Goal: Communication & Community: Answer question/provide support

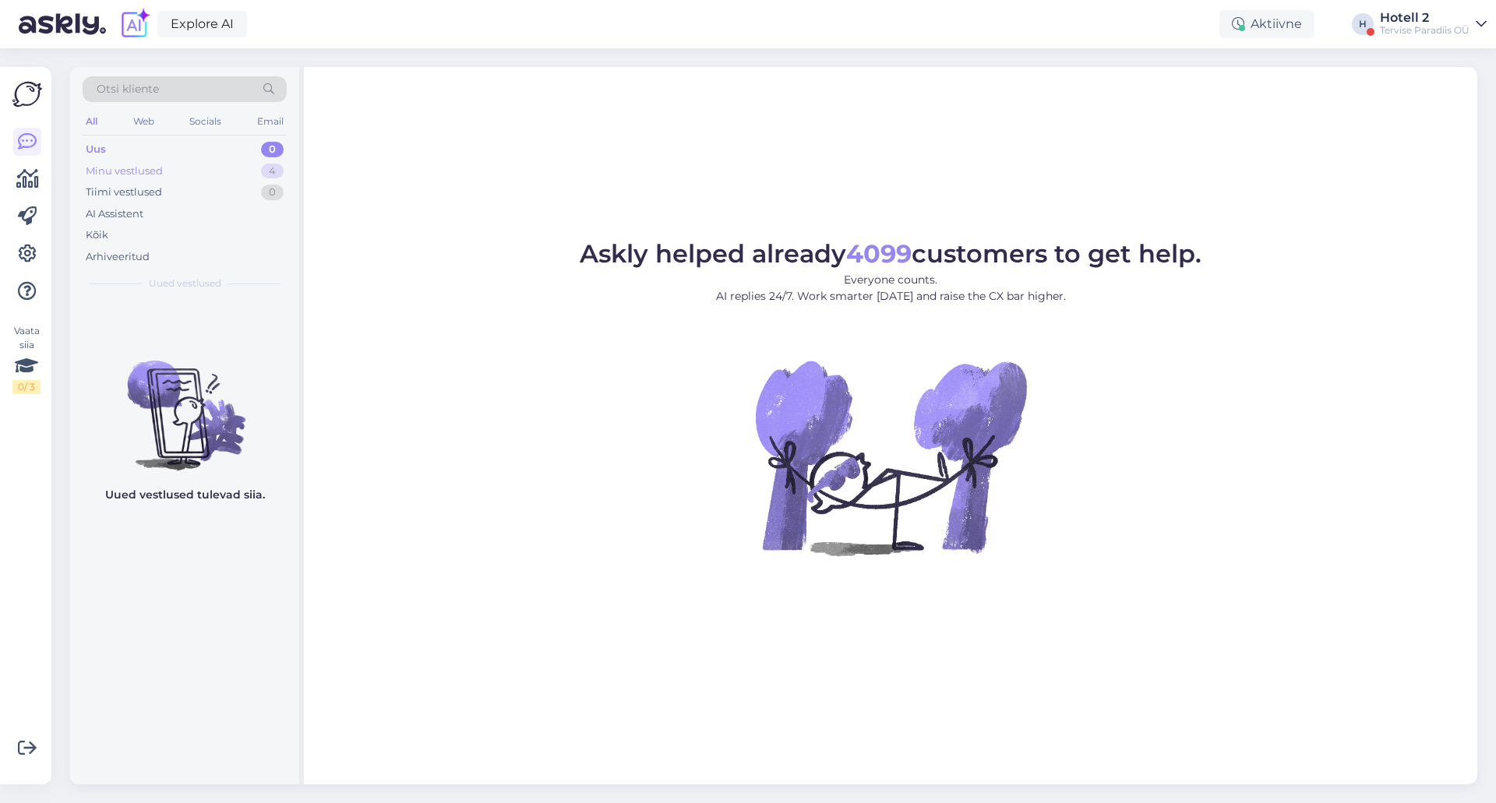
click at [200, 167] on div "Minu vestlused 4" at bounding box center [185, 171] width 204 height 22
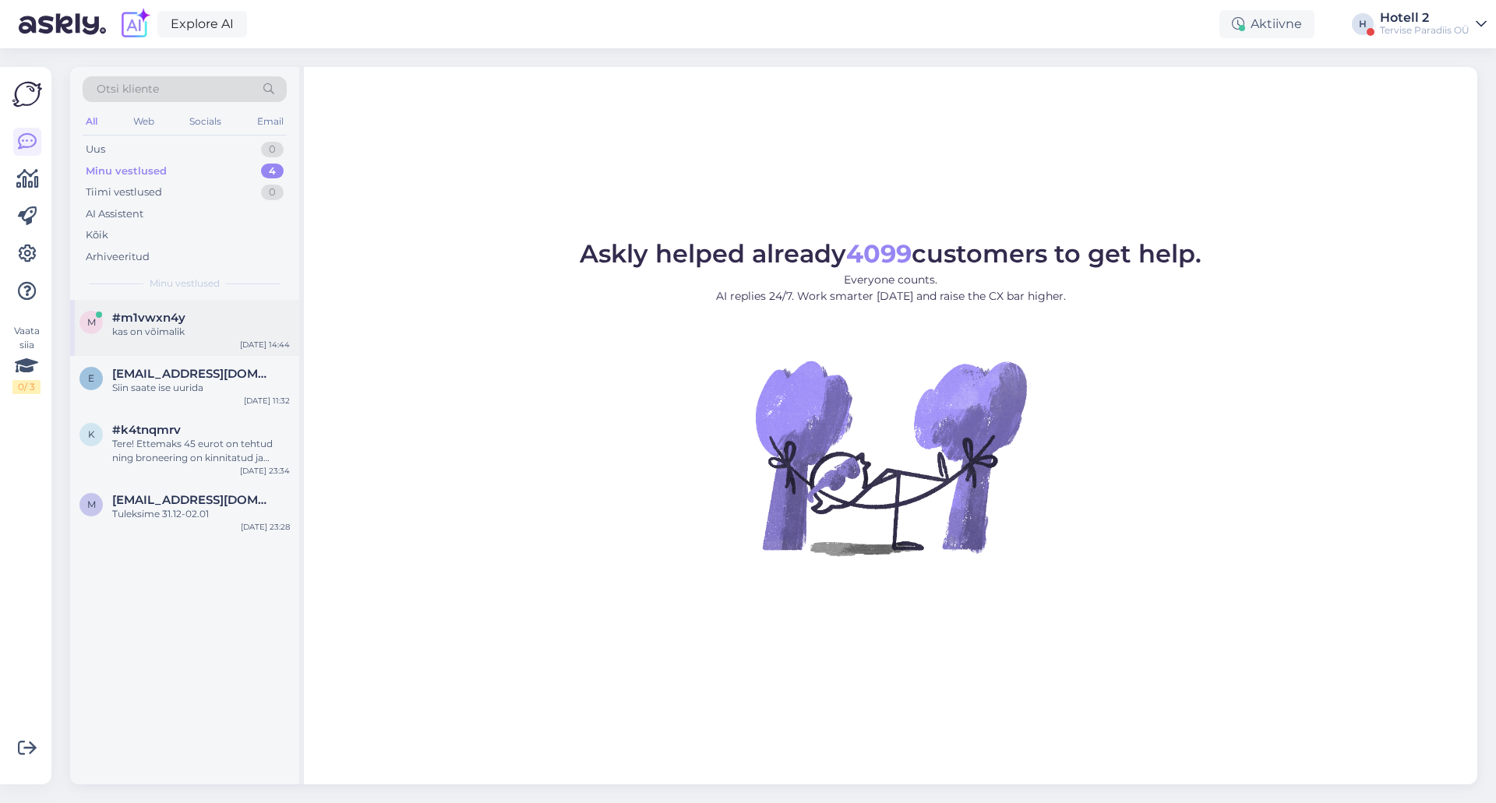
click at [190, 331] on div "kas on võimalik" at bounding box center [201, 332] width 178 height 14
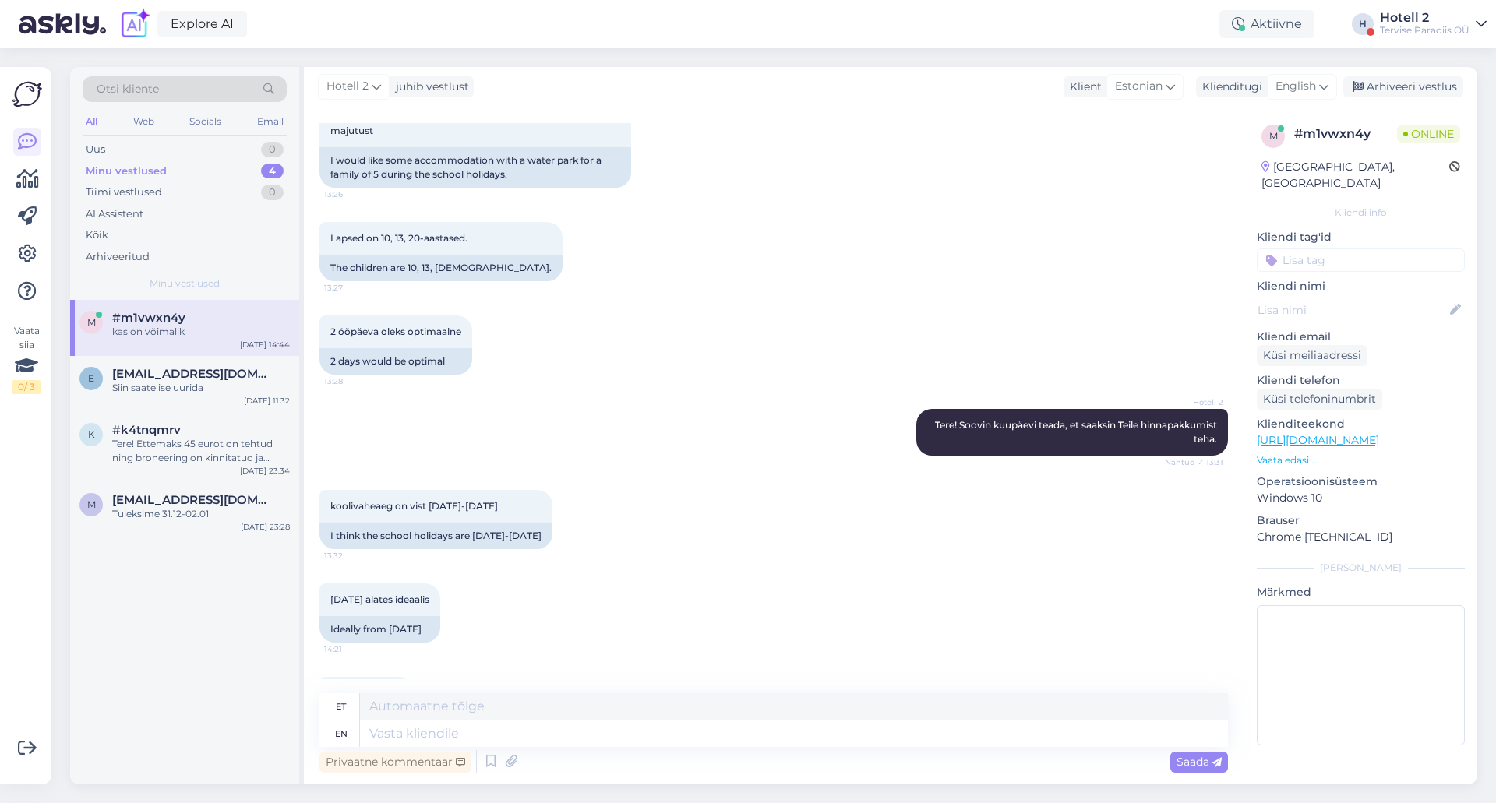
scroll to position [273, 0]
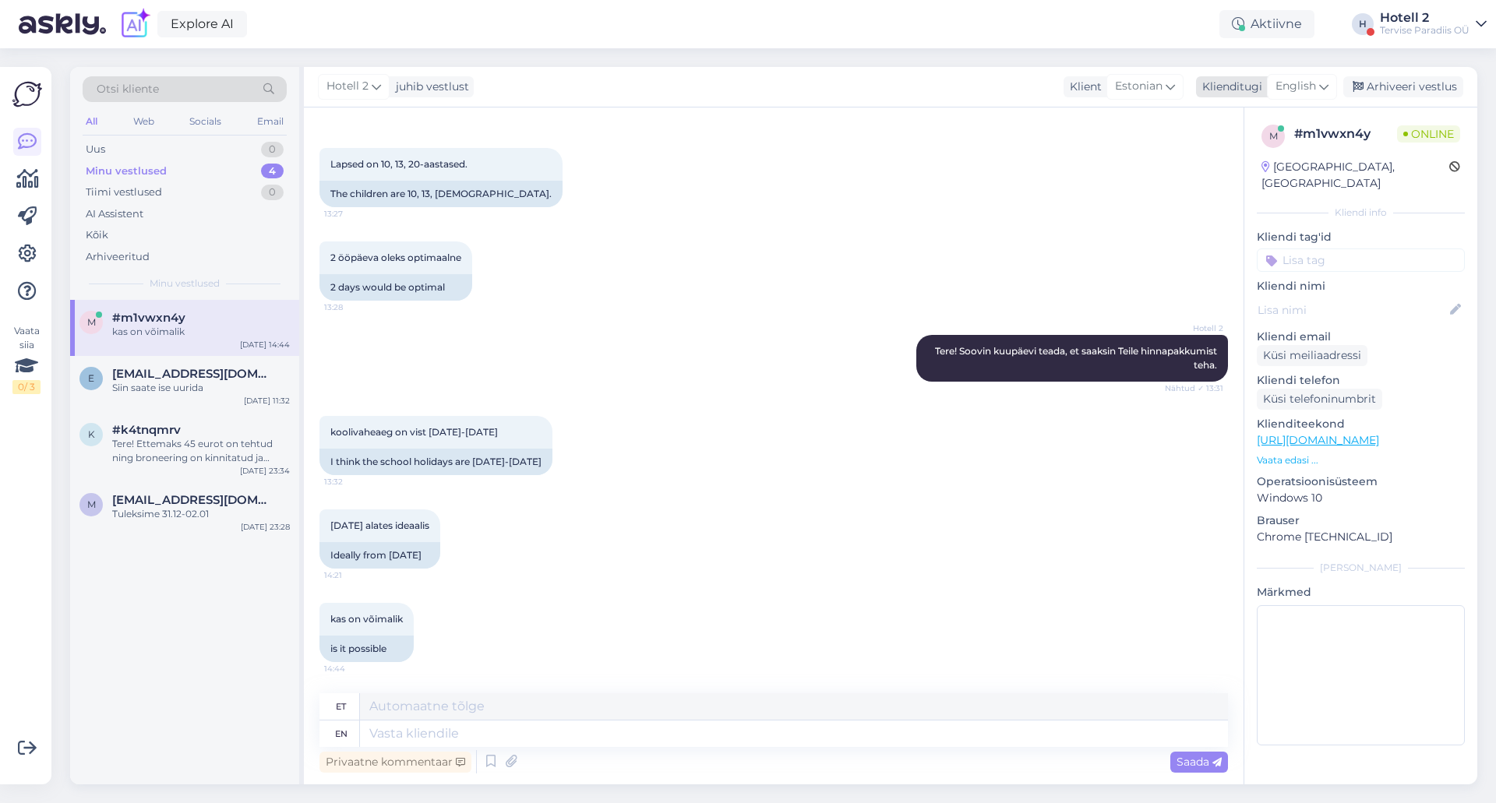
click at [1309, 87] on span "English" at bounding box center [1295, 86] width 41 height 17
type input "es"
click at [1239, 182] on link "Estonian" at bounding box center [1266, 180] width 171 height 25
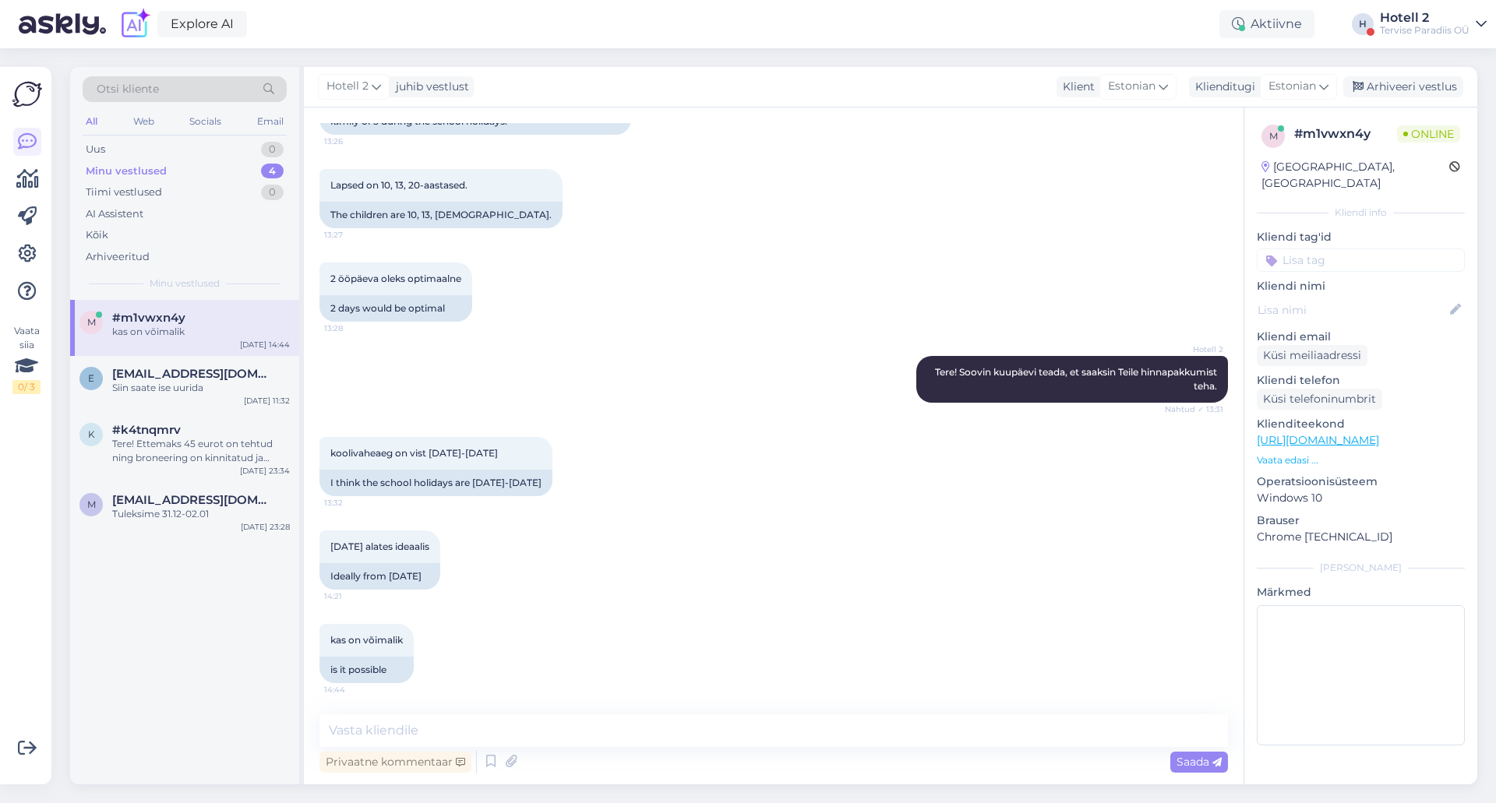
scroll to position [252, 0]
click at [344, 729] on textarea at bounding box center [773, 730] width 908 height 33
type textarea "Tere! Majutus peretoas 5-le 2-ks ööks on kokku 686€."
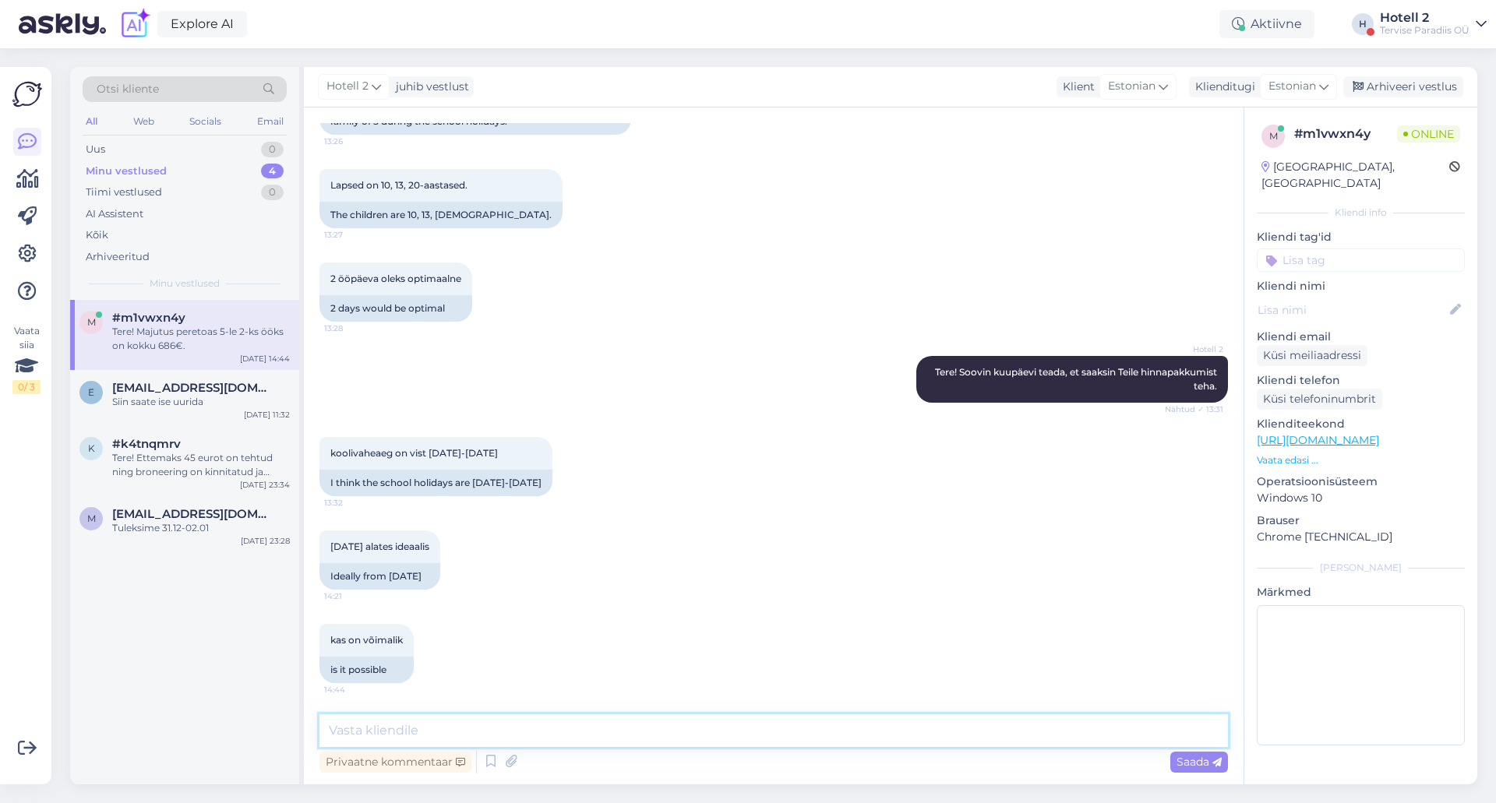
scroll to position [319, 0]
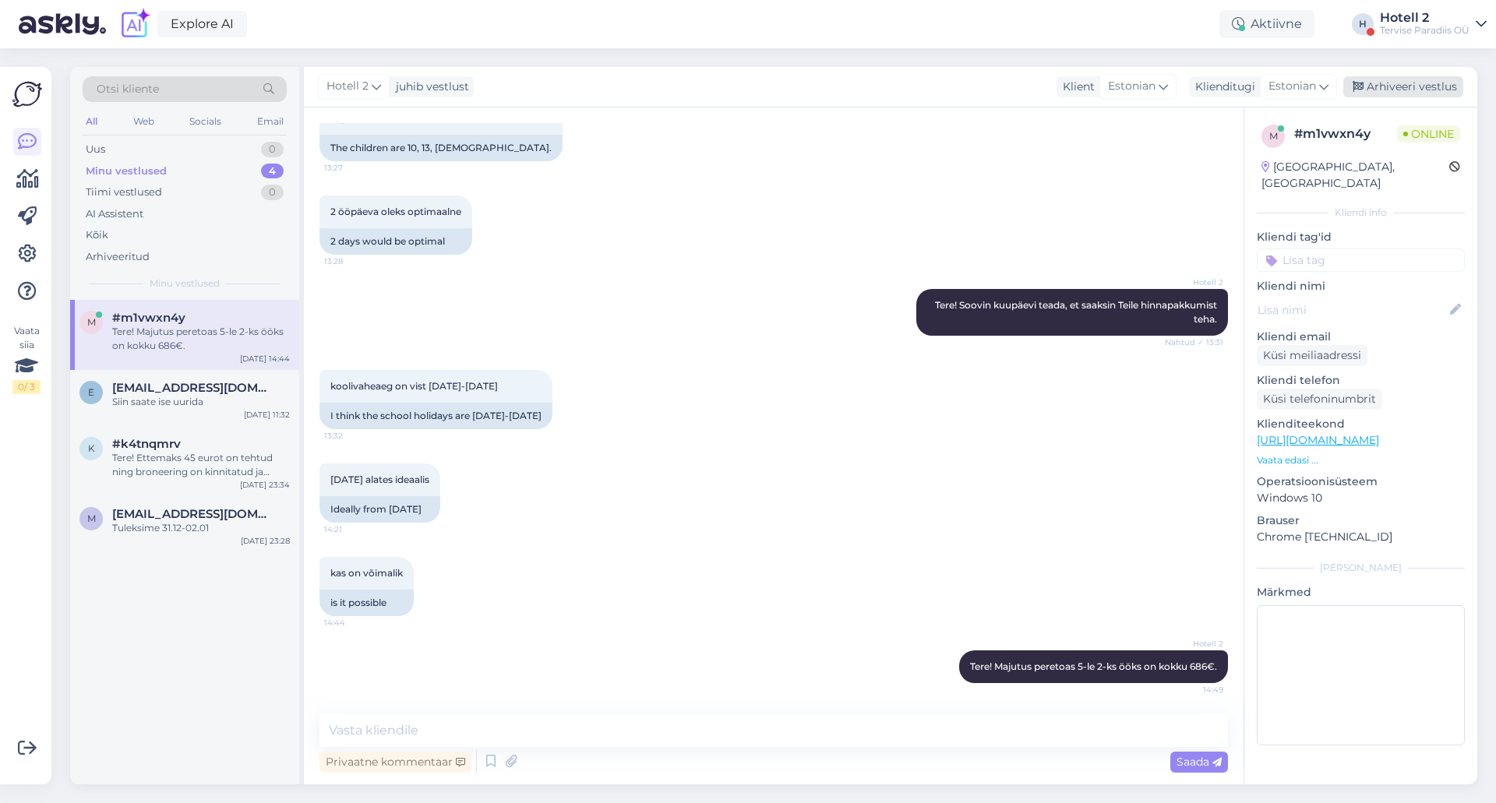
click at [1359, 84] on icon at bounding box center [1357, 87] width 11 height 11
